Goal: Contribute content

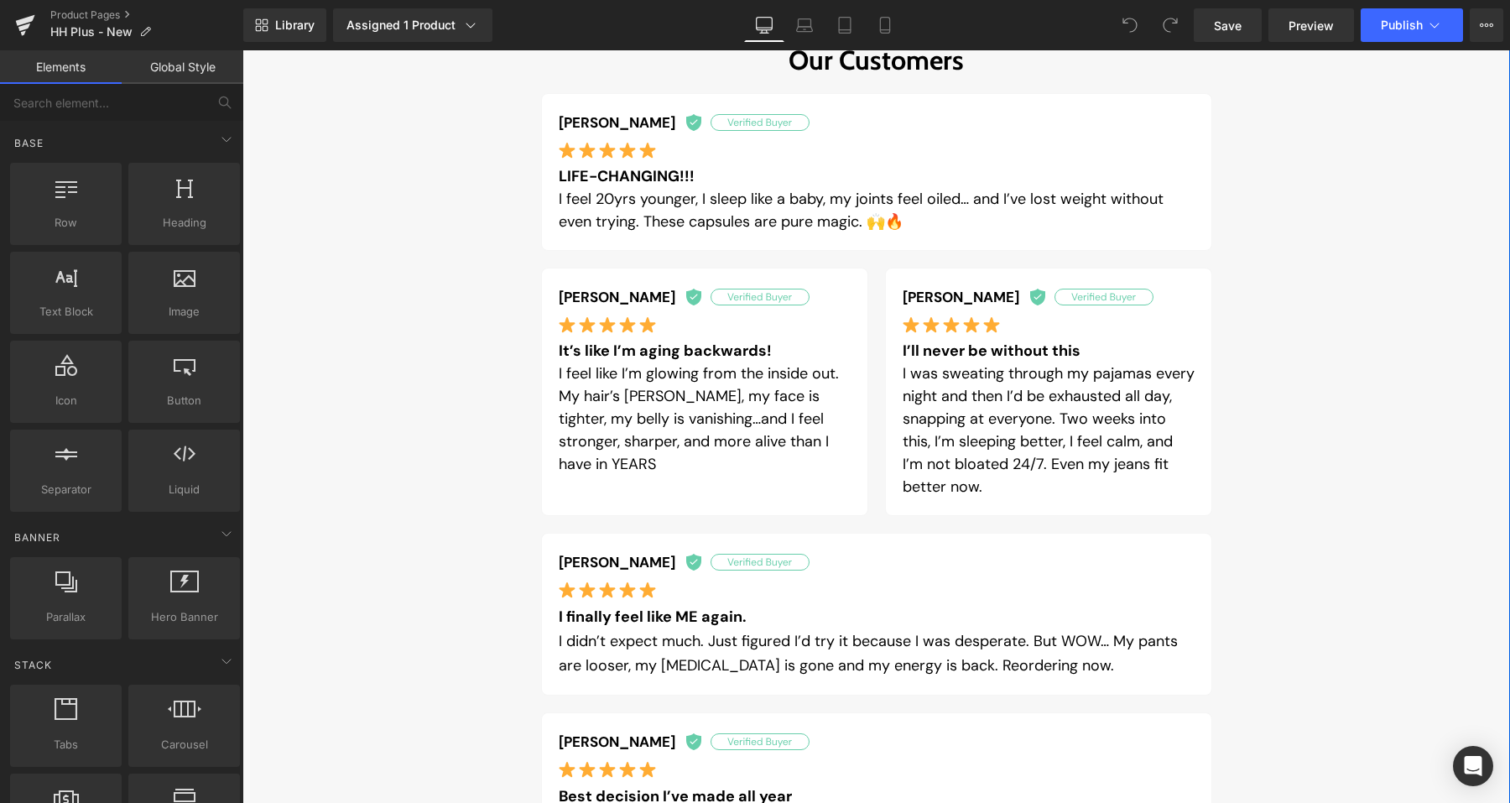
scroll to position [3007, 0]
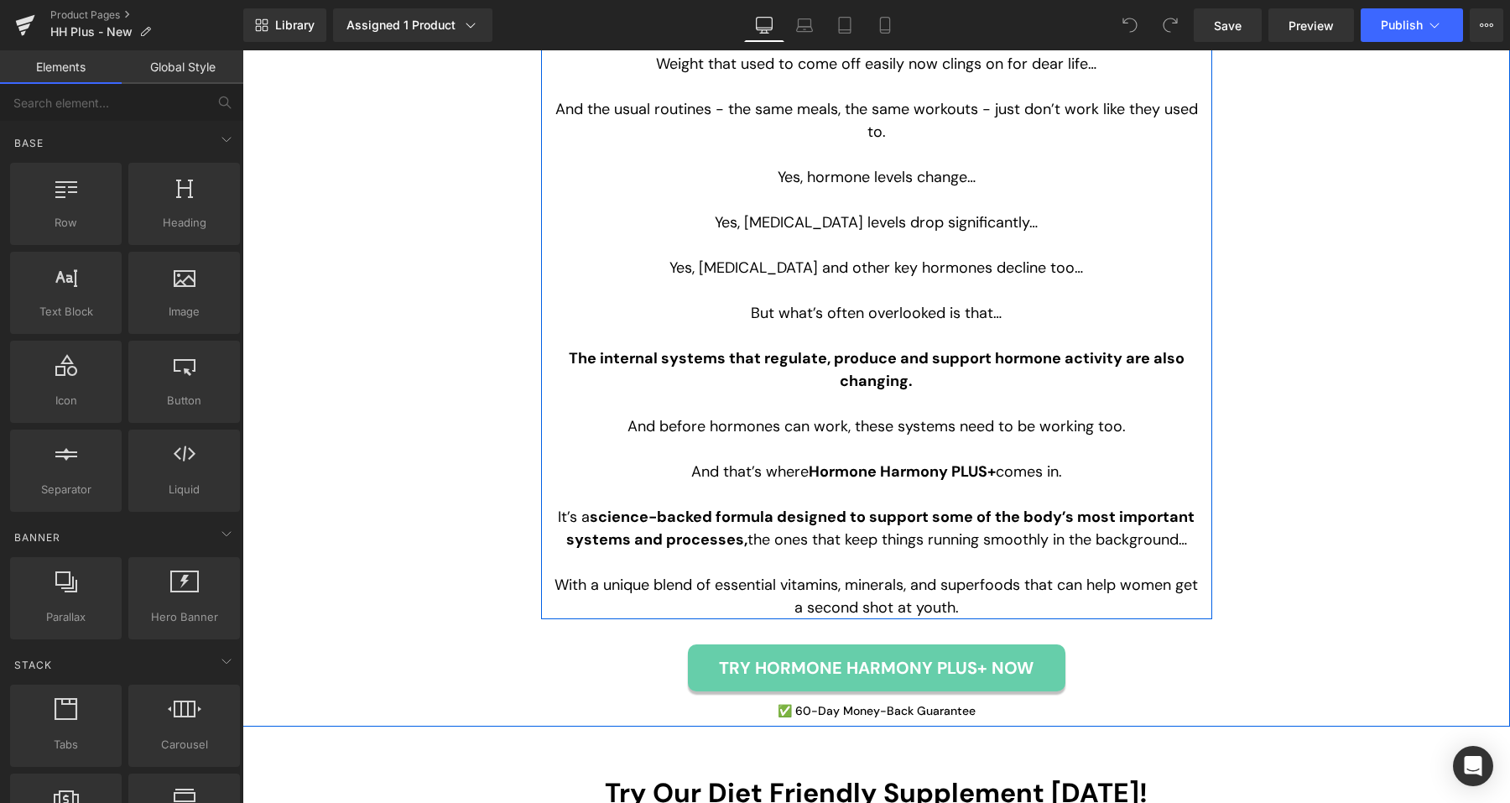
click at [1130, 430] on p "And before hormones can work, these systems need to be working too." at bounding box center [877, 426] width 646 height 23
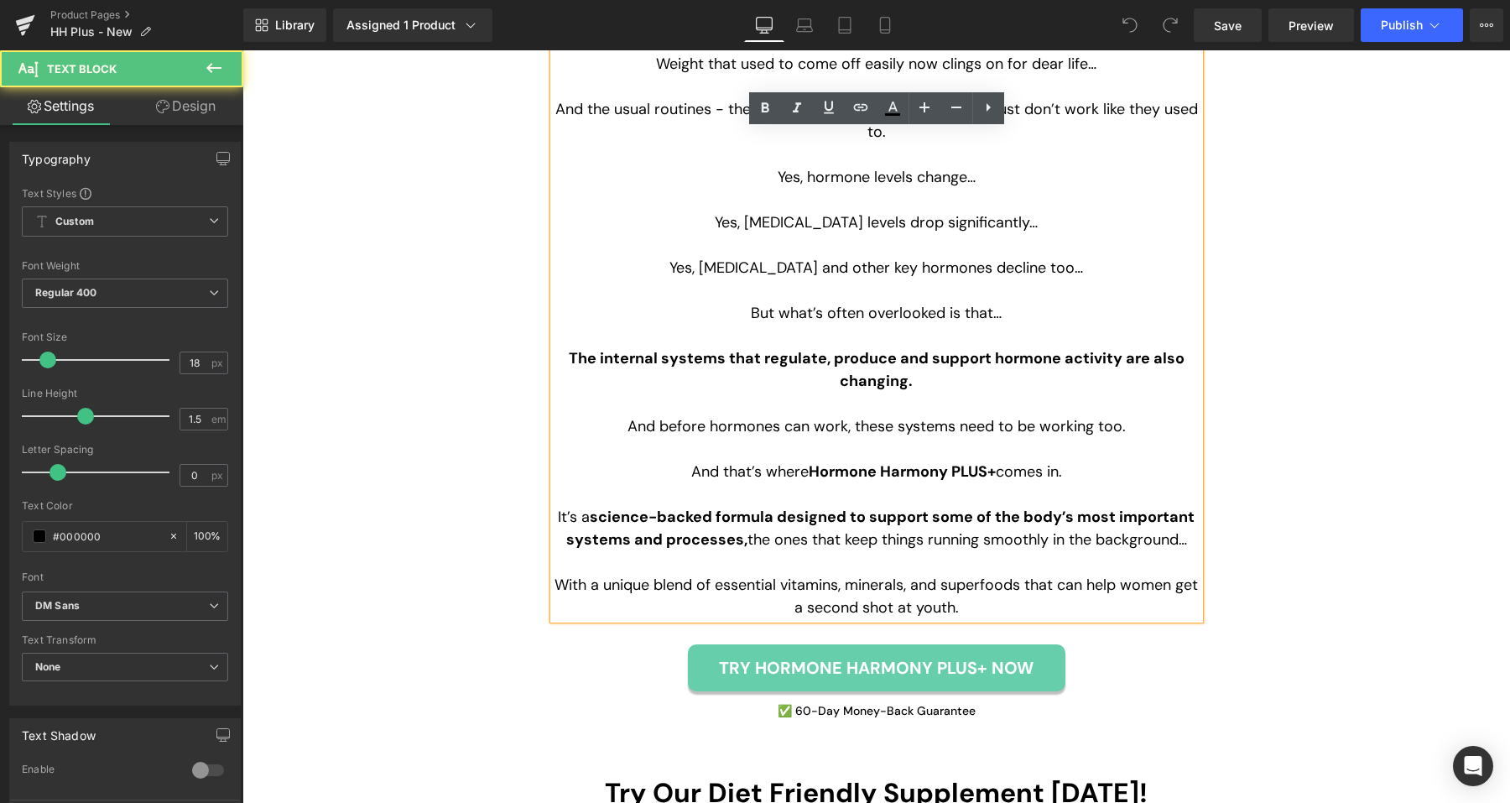
click at [1129, 430] on p "And before hormones can work, these systems need to be working too." at bounding box center [877, 426] width 646 height 23
click at [1123, 430] on p "And before hormones can work, these systems need to be working too." at bounding box center [877, 426] width 646 height 23
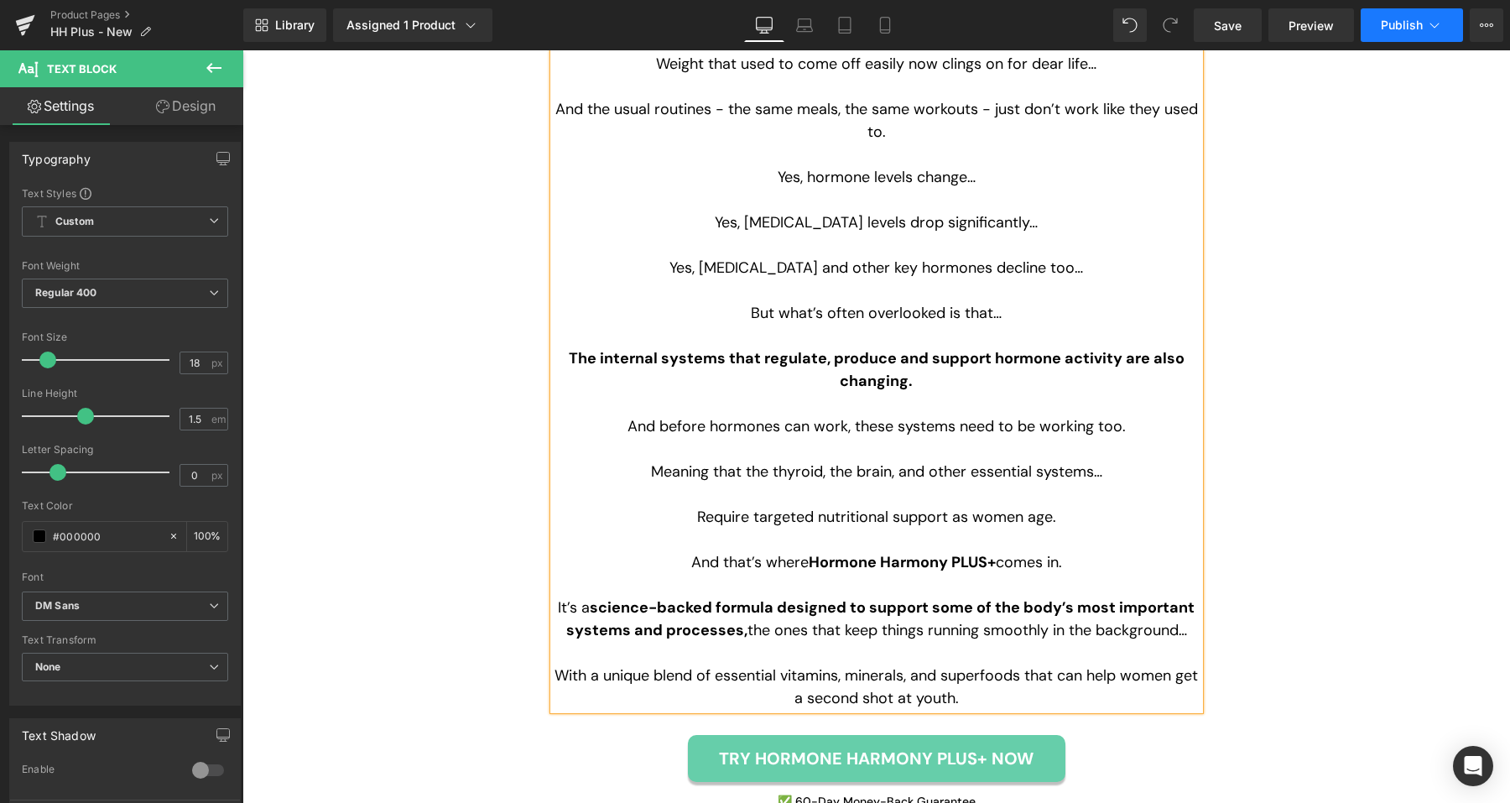
click at [1400, 26] on span "Publish" at bounding box center [1402, 24] width 42 height 13
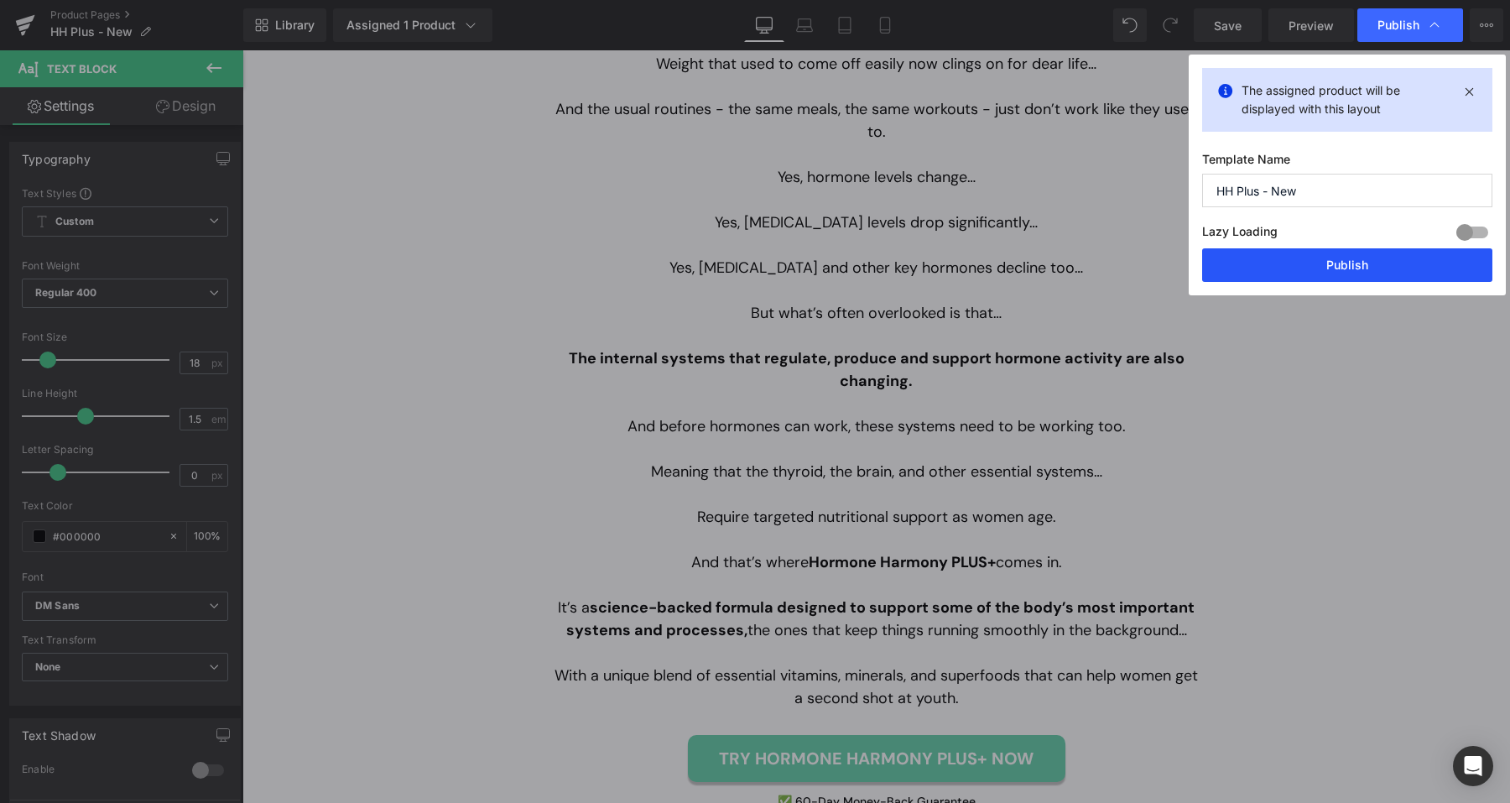
click at [1337, 263] on button "Publish" at bounding box center [1347, 265] width 290 height 34
